Goal: Task Accomplishment & Management: Complete application form

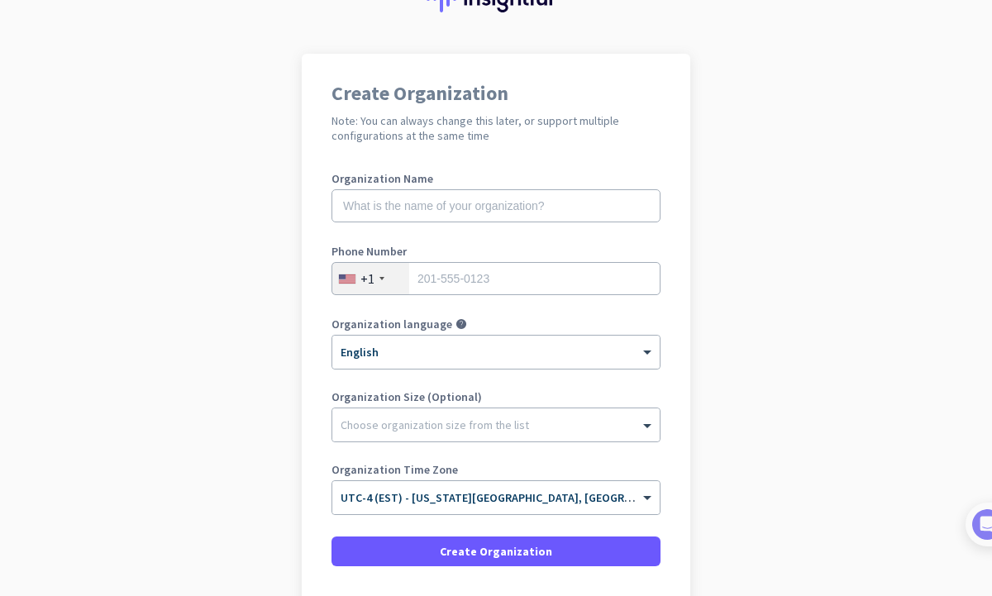
scroll to position [204, 0]
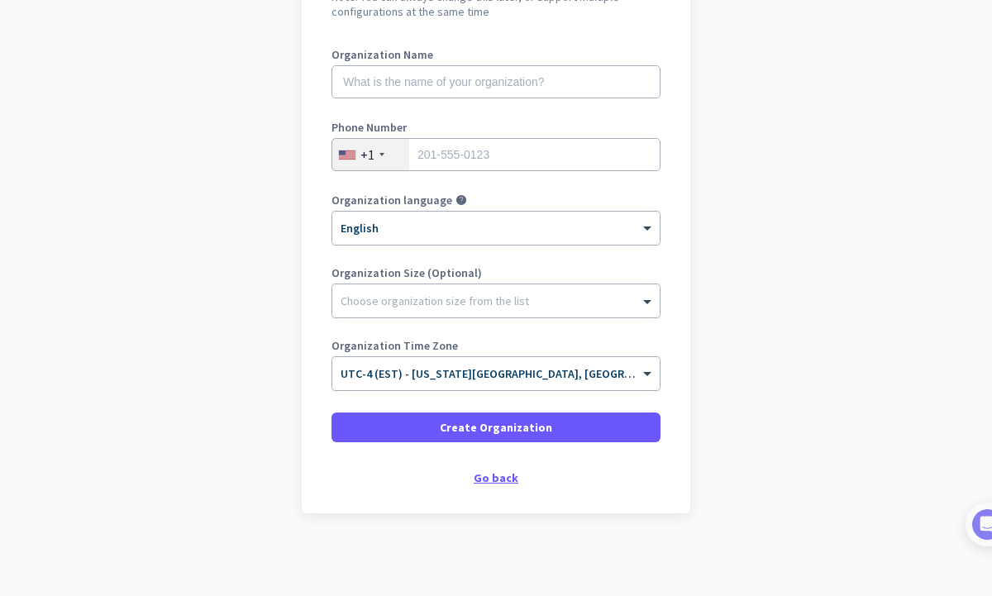
click at [487, 480] on div "Go back" at bounding box center [496, 478] width 329 height 12
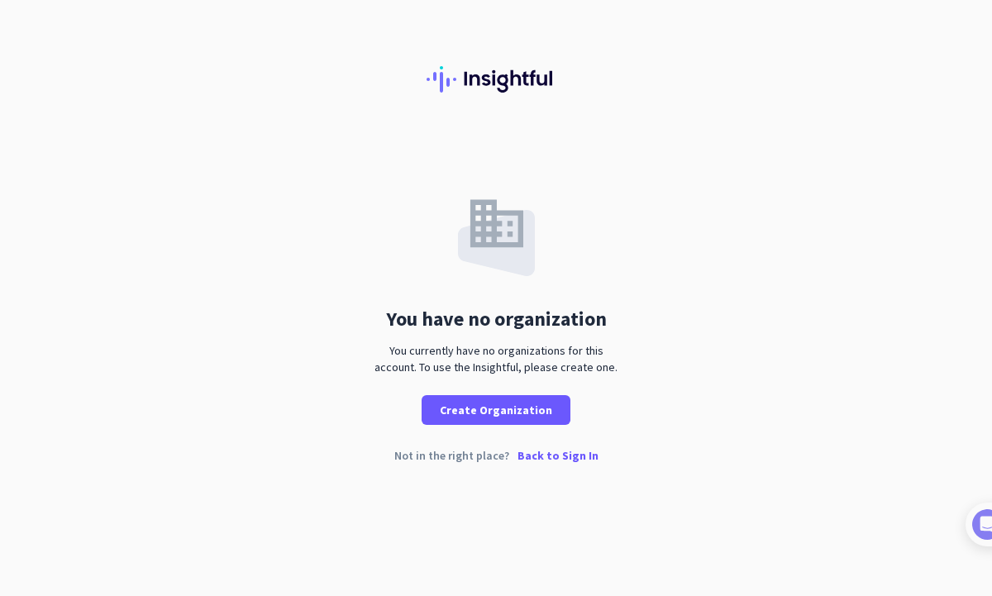
click at [550, 459] on p "Back to Sign In" at bounding box center [558, 456] width 81 height 12
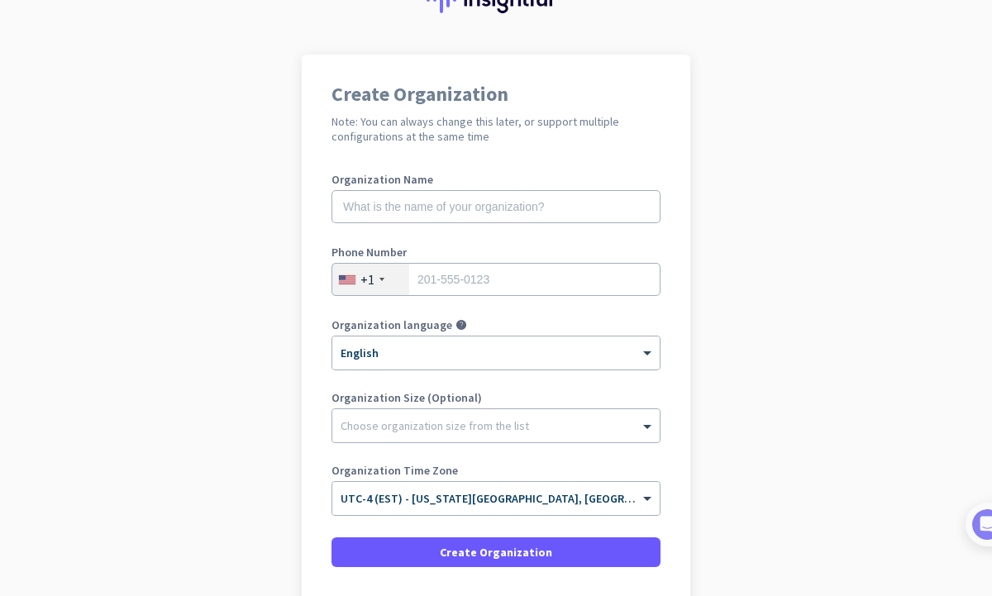
scroll to position [79, 0]
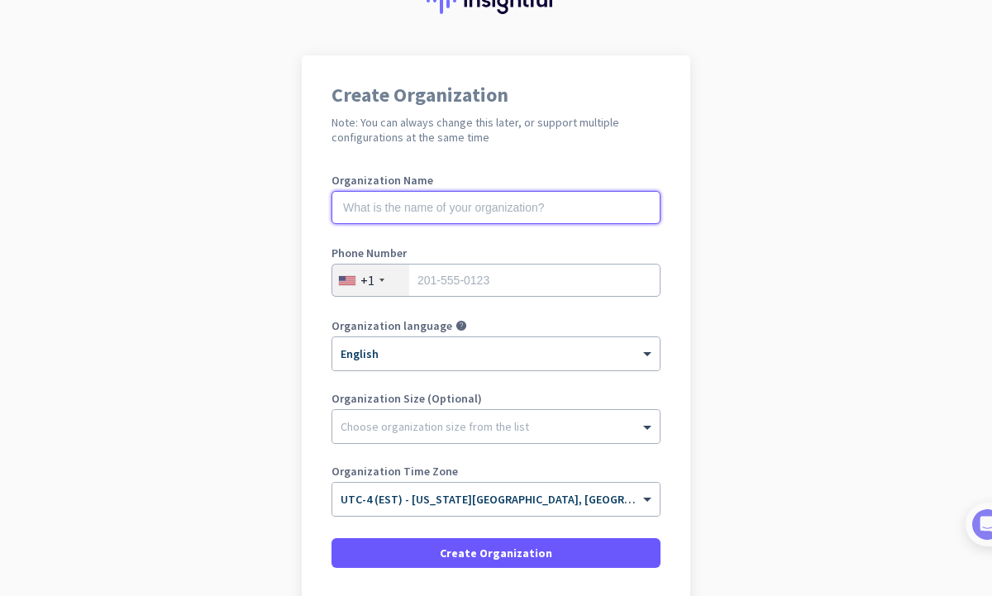
click at [544, 207] on input "text" at bounding box center [496, 207] width 329 height 33
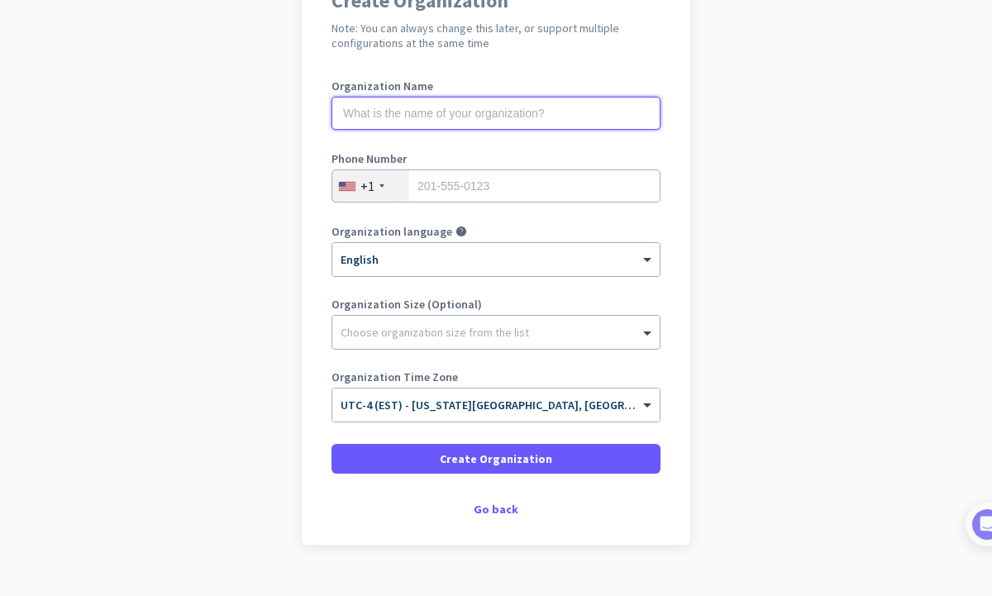
scroll to position [204, 0]
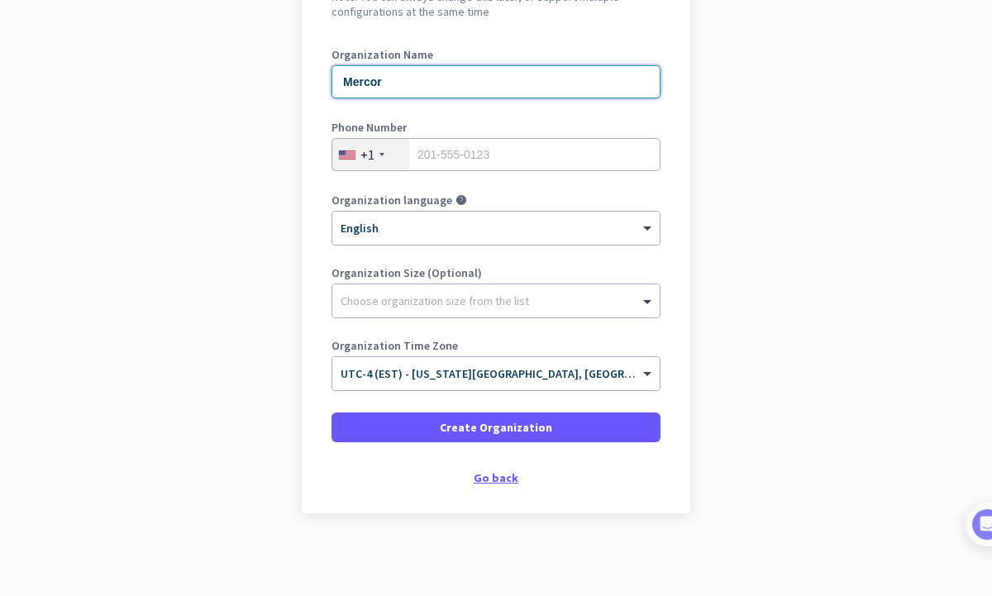
type input "Mercor"
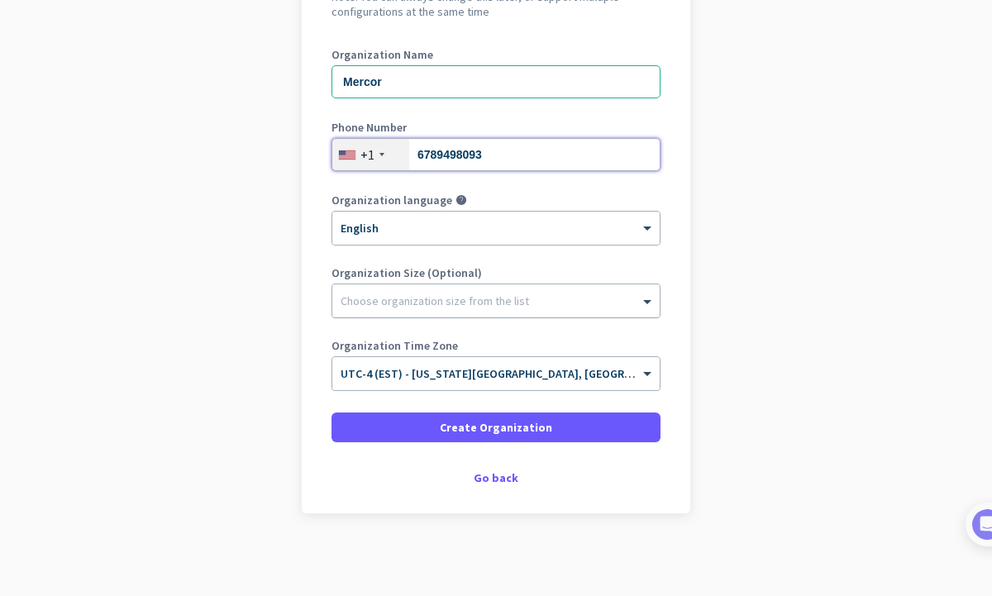
type input "6789498093"
click at [420, 302] on div at bounding box center [495, 297] width 327 height 17
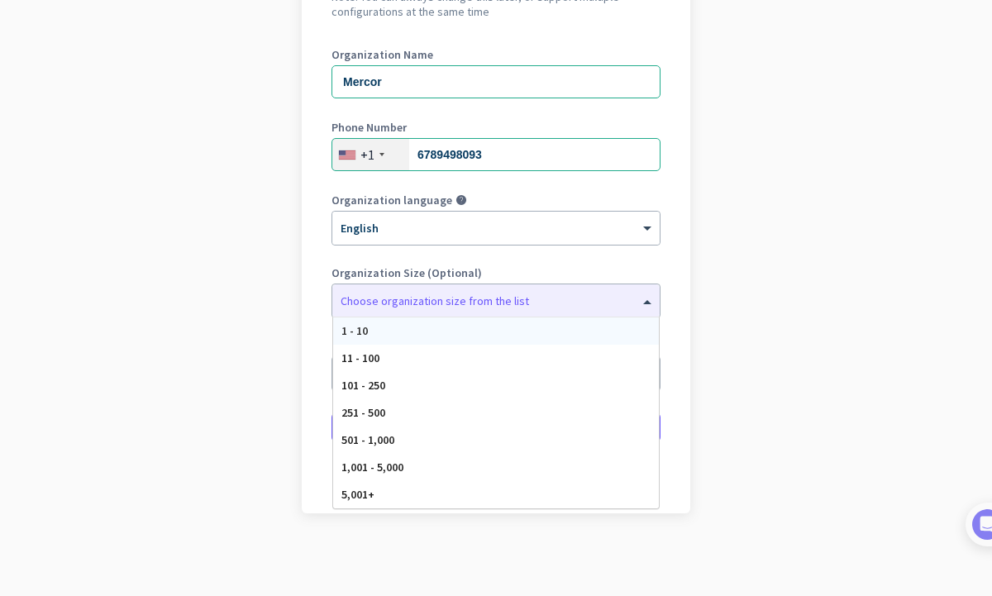
click at [241, 307] on app-onboarding-organization "Create Organization Note: You can always change this later, or support multiple…" at bounding box center [496, 263] width 992 height 666
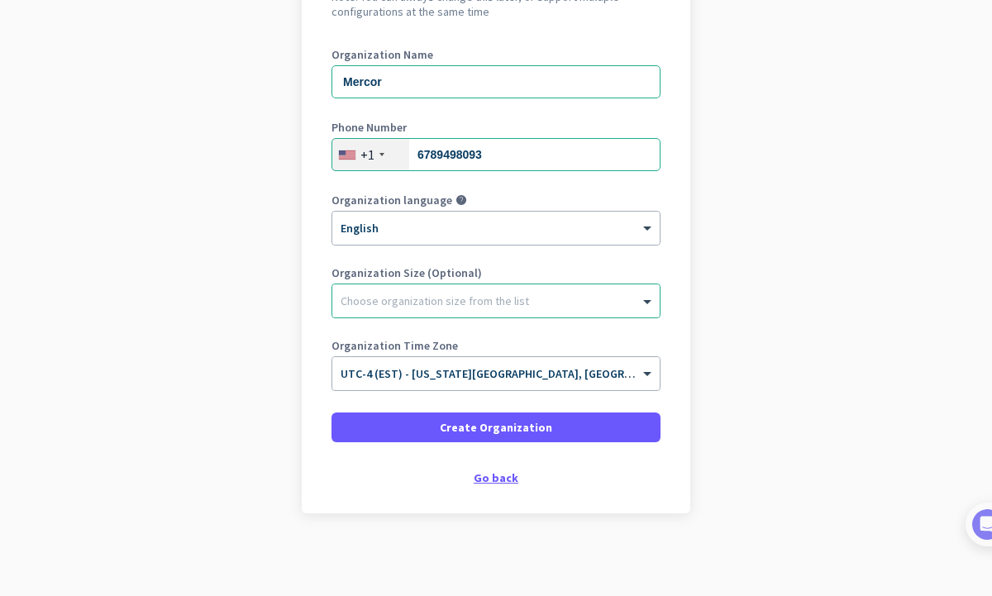
click at [494, 479] on div "Go back" at bounding box center [496, 478] width 329 height 12
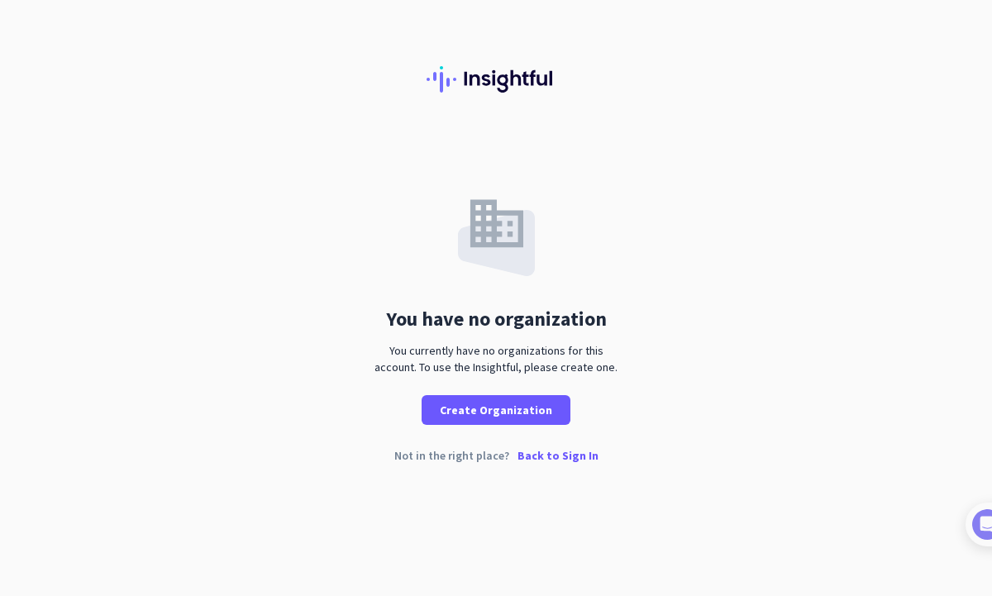
click at [563, 460] on p "Back to Sign In" at bounding box center [558, 456] width 81 height 12
